Goal: Information Seeking & Learning: Learn about a topic

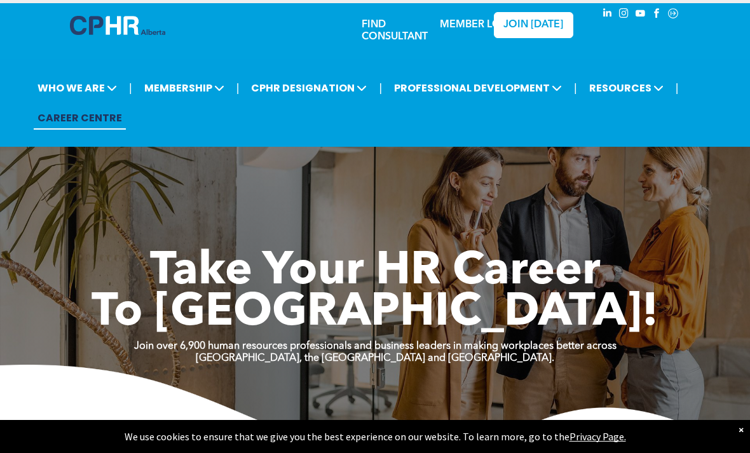
scroll to position [10, 0]
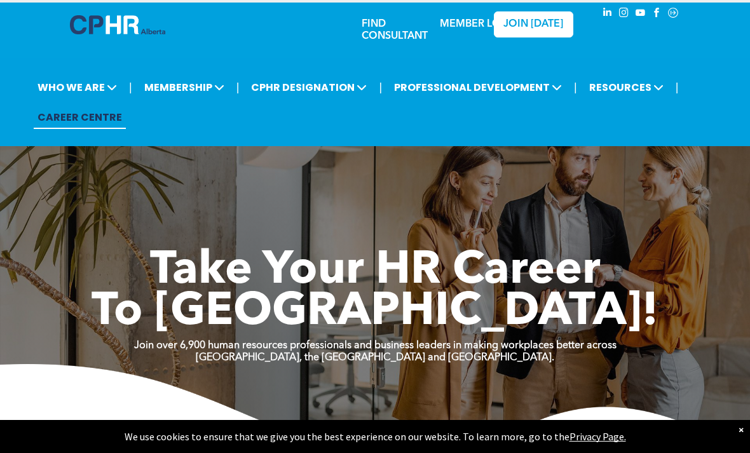
click at [185, 90] on span "MEMBERSHIP" at bounding box center [185, 88] width 88 height 24
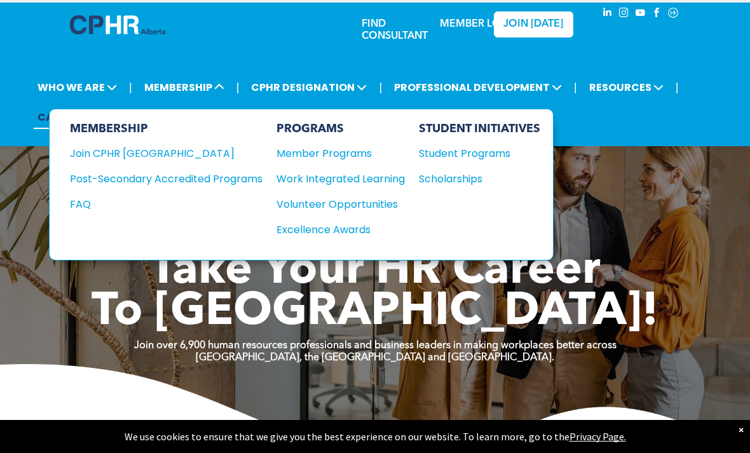
click at [97, 155] on div "Join CPHR [GEOGRAPHIC_DATA]" at bounding box center [157, 154] width 174 height 16
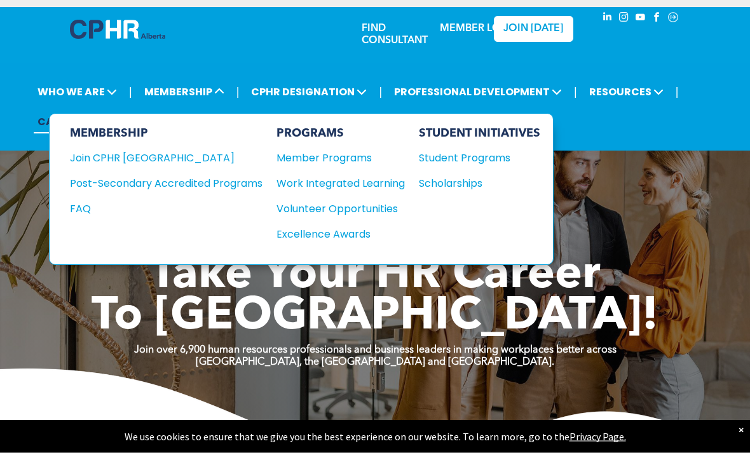
scroll to position [0, 0]
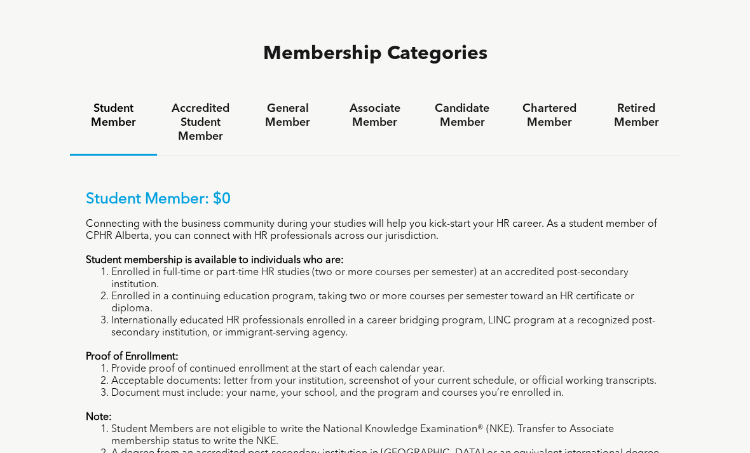
scroll to position [796, 0]
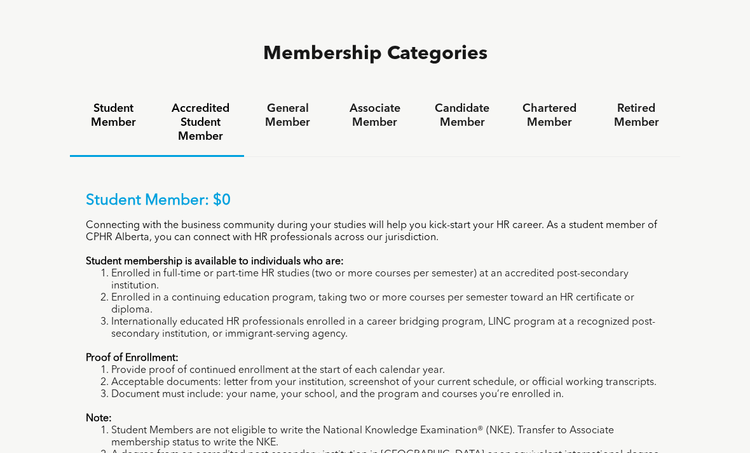
click at [179, 120] on h4 "Accredited Student Member" at bounding box center [201, 123] width 64 height 42
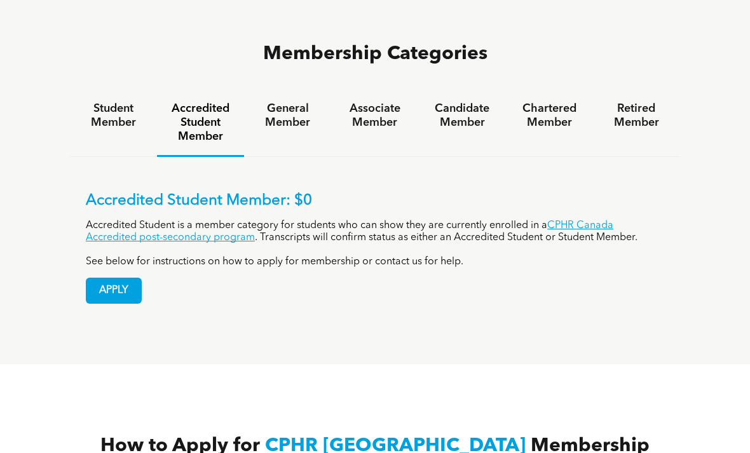
click at [279, 118] on h4 "General Member" at bounding box center [288, 116] width 64 height 28
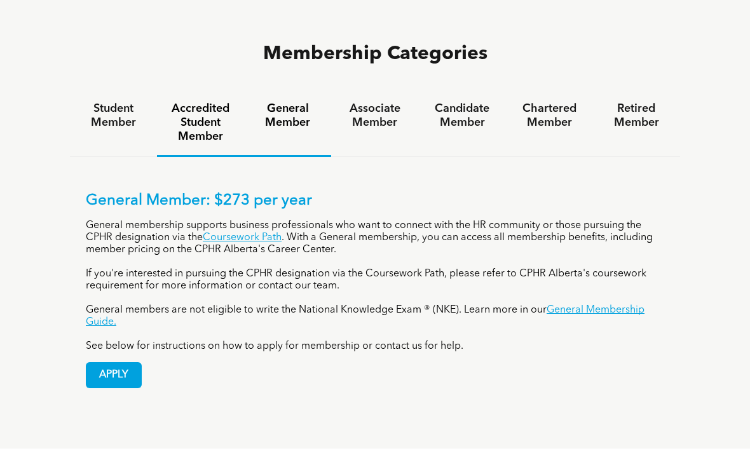
click at [205, 107] on h4 "Accredited Student Member" at bounding box center [201, 123] width 64 height 42
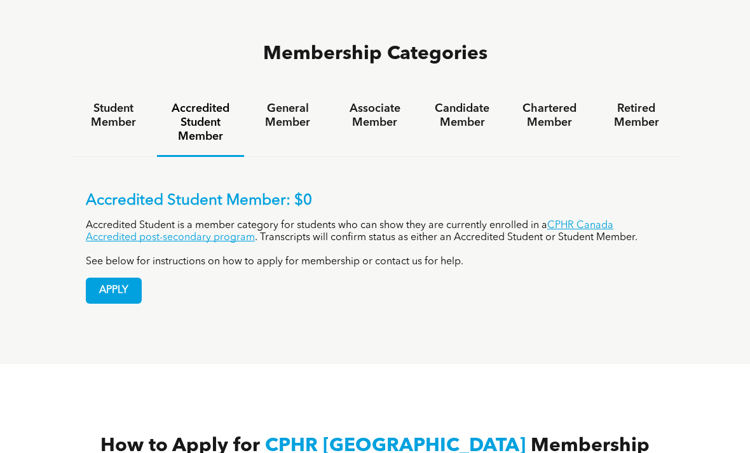
click at [278, 104] on h4 "General Member" at bounding box center [288, 116] width 64 height 28
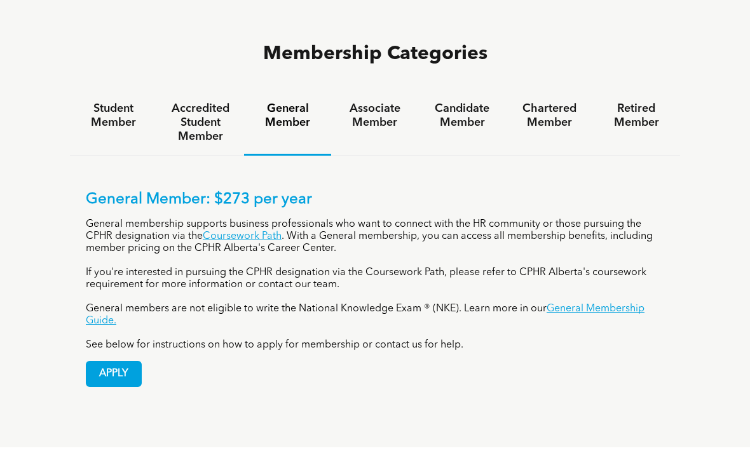
click at [398, 116] on h4 "Associate Member" at bounding box center [375, 116] width 64 height 28
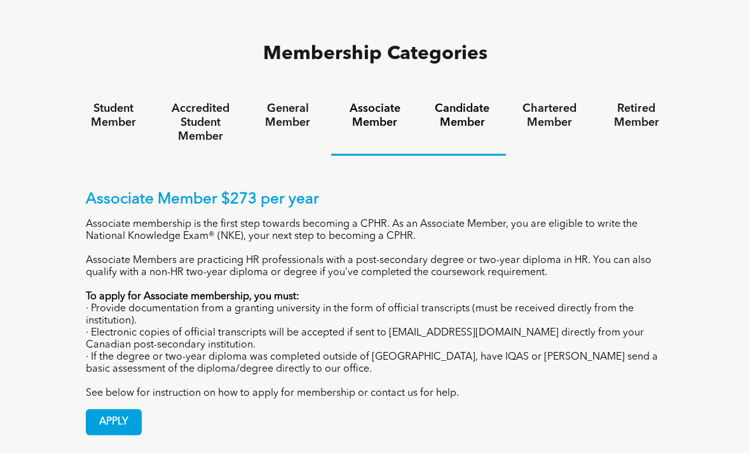
click at [503, 116] on div "Candidate Member" at bounding box center [462, 123] width 87 height 66
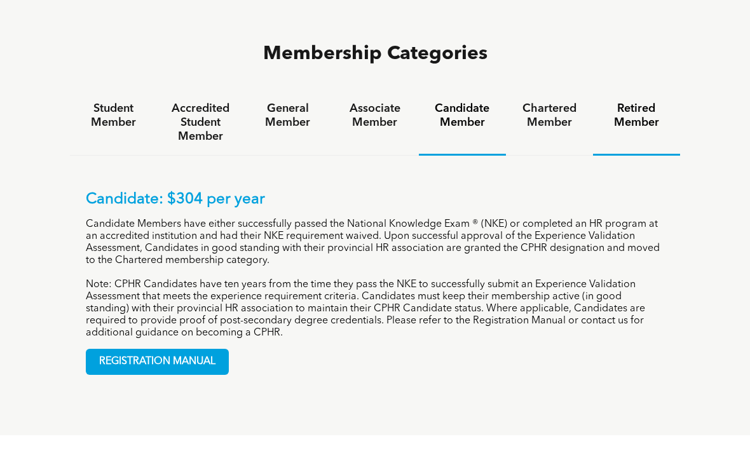
click at [593, 104] on div "Retired Member" at bounding box center [636, 123] width 87 height 66
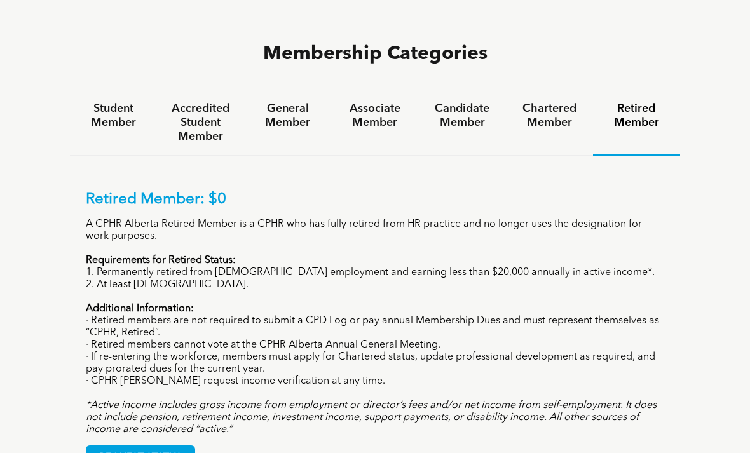
click at [99, 109] on h4 "Student Member" at bounding box center [113, 116] width 64 height 28
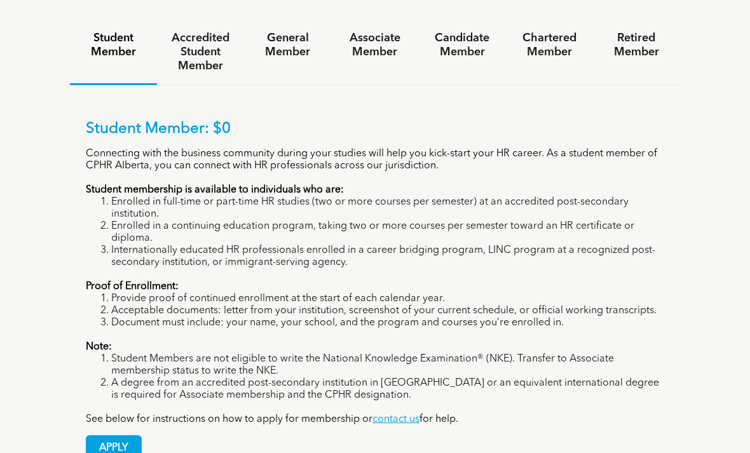
scroll to position [857, 0]
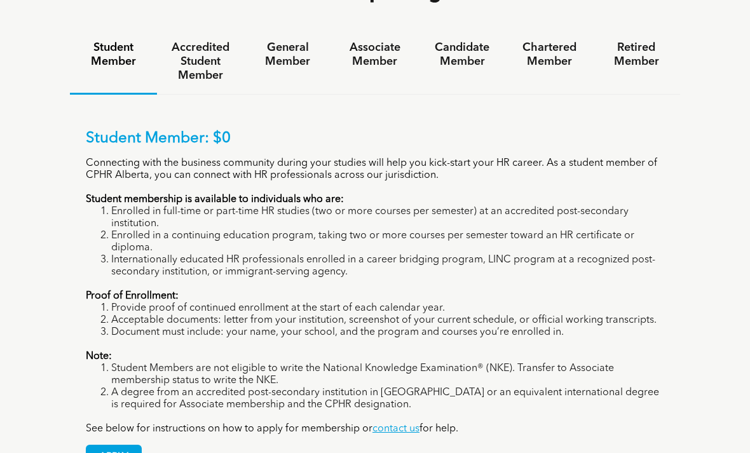
click at [183, 53] on h4 "Accredited Student Member" at bounding box center [201, 62] width 64 height 42
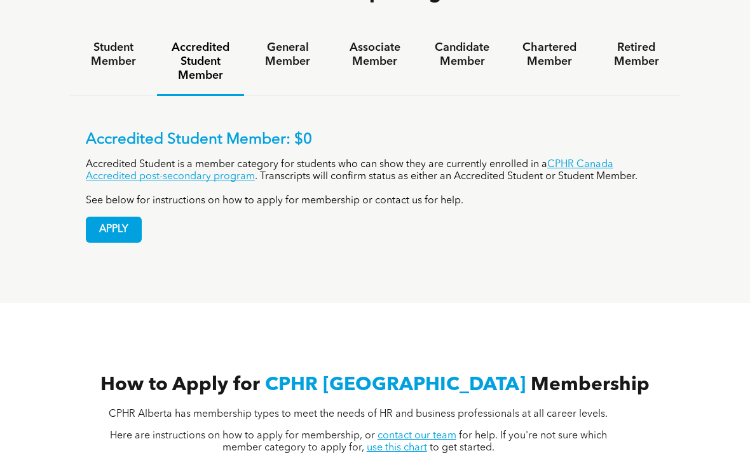
click at [633, 150] on div "Accredited Student Member: $0 Accredited Student is a member category for stude…" at bounding box center [375, 169] width 579 height 76
click at [614, 160] on link "CPHR Canada Accredited post-secondary program" at bounding box center [350, 171] width 528 height 22
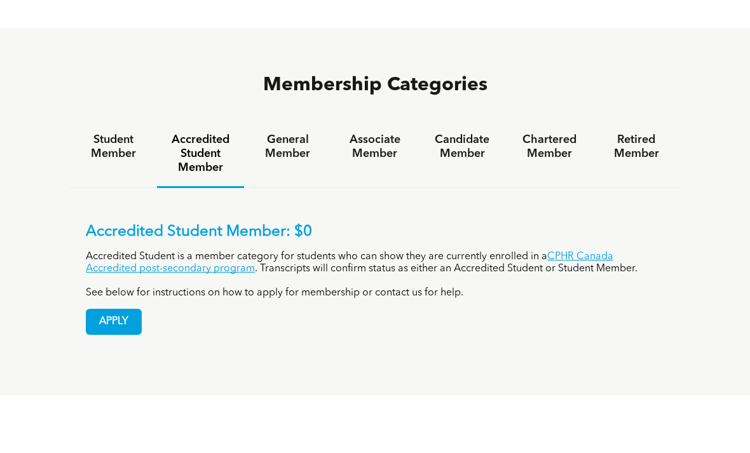
scroll to position [733, 0]
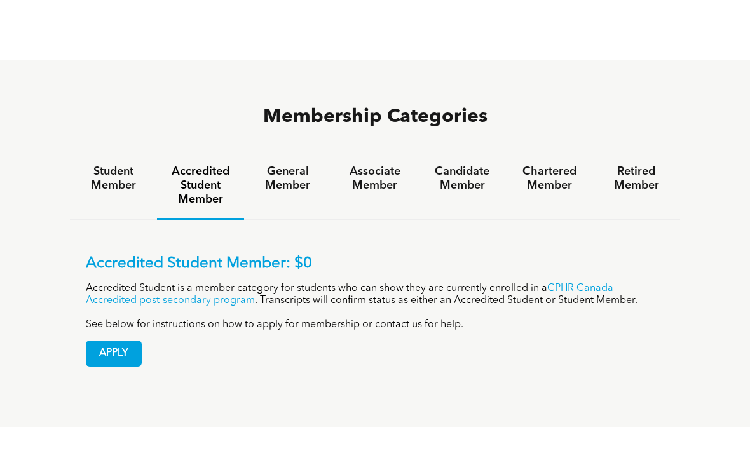
click at [281, 167] on h4 "General Member" at bounding box center [288, 179] width 64 height 28
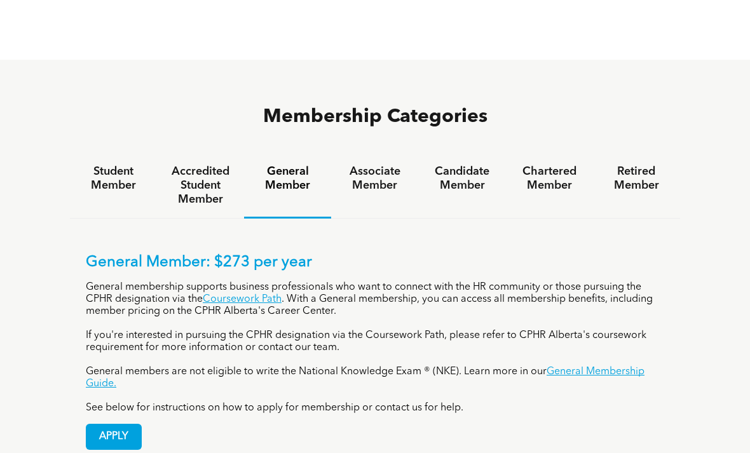
click at [100, 153] on div "Student Member" at bounding box center [113, 186] width 87 height 66
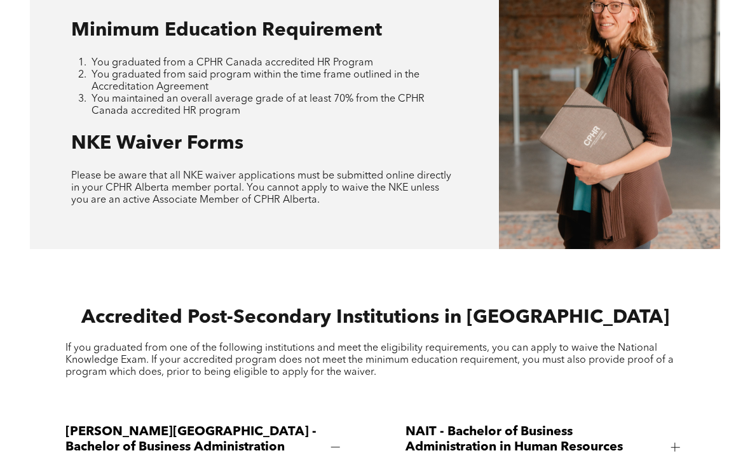
scroll to position [1170, 0]
